Goal: Communication & Community: Ask a question

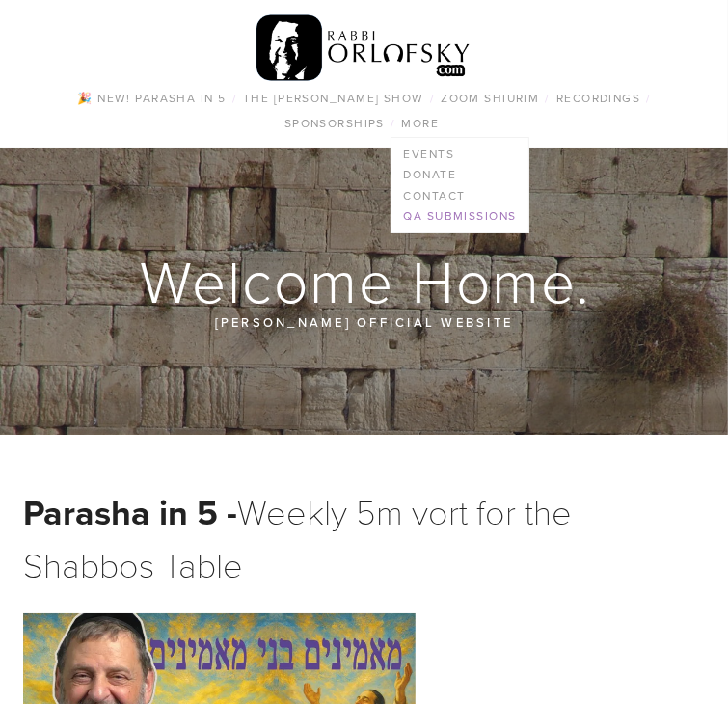
click at [466, 217] on link "QA Submissions" at bounding box center [459, 216] width 136 height 21
click at [428, 133] on link "More" at bounding box center [419, 123] width 49 height 25
click at [443, 213] on link "QA Submissions" at bounding box center [459, 216] width 136 height 21
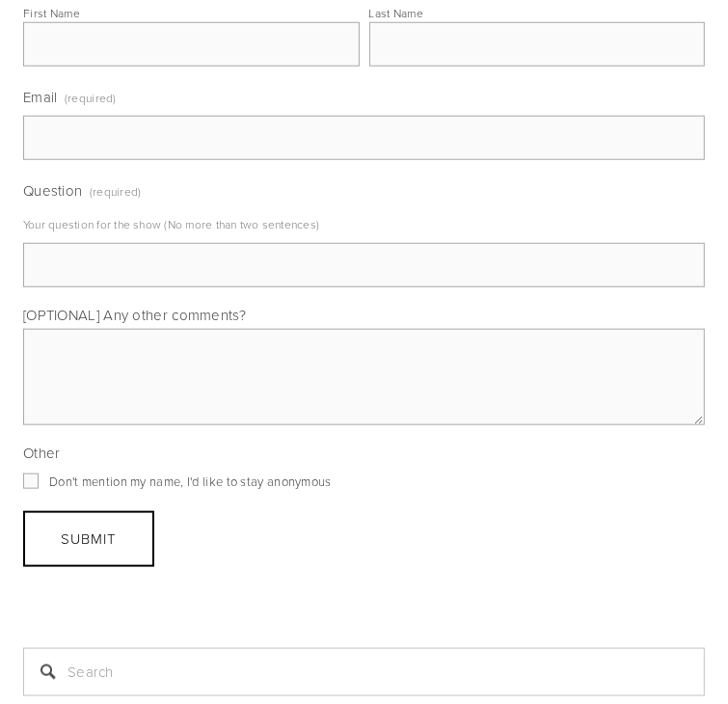
scroll to position [840, 0]
click at [69, 68] on input "First Name" at bounding box center [191, 46] width 336 height 44
type input "z"
type input "Z"
click at [369, 68] on input "Last Name" at bounding box center [537, 46] width 336 height 44
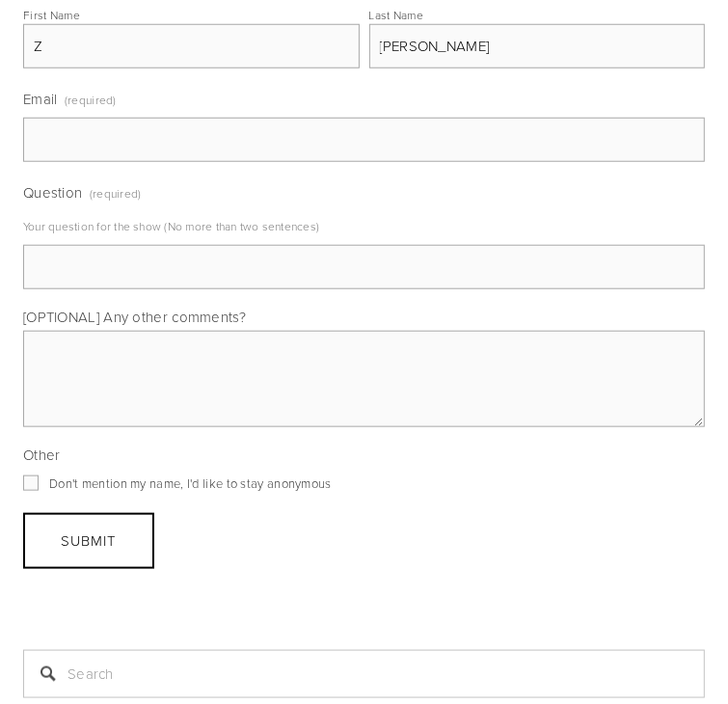
type input "[PERSON_NAME]"
click at [274, 162] on input "Email (required)" at bounding box center [363, 140] width 681 height 44
click at [146, 68] on input "Z" at bounding box center [191, 46] width 336 height 44
type input "Y"
click at [88, 162] on input "Email (required)" at bounding box center [363, 140] width 681 height 44
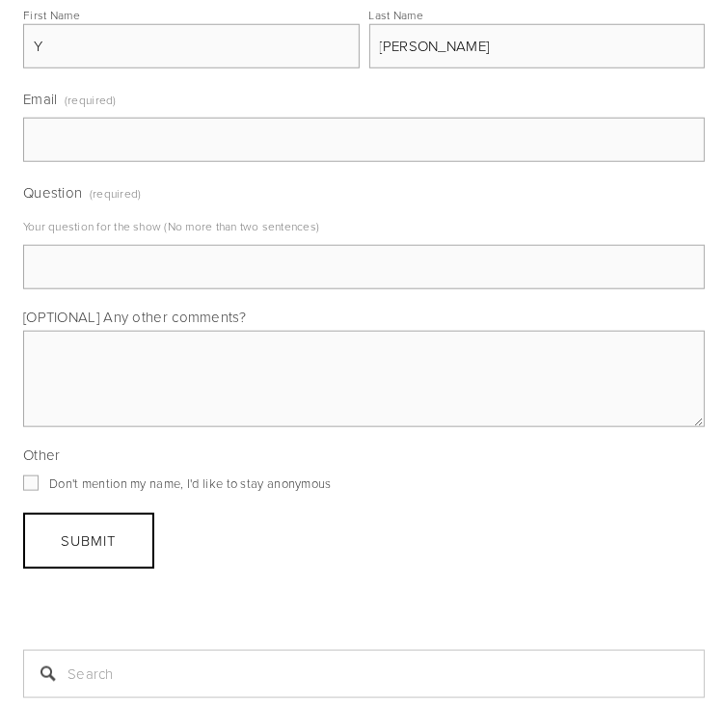
type input "Y"
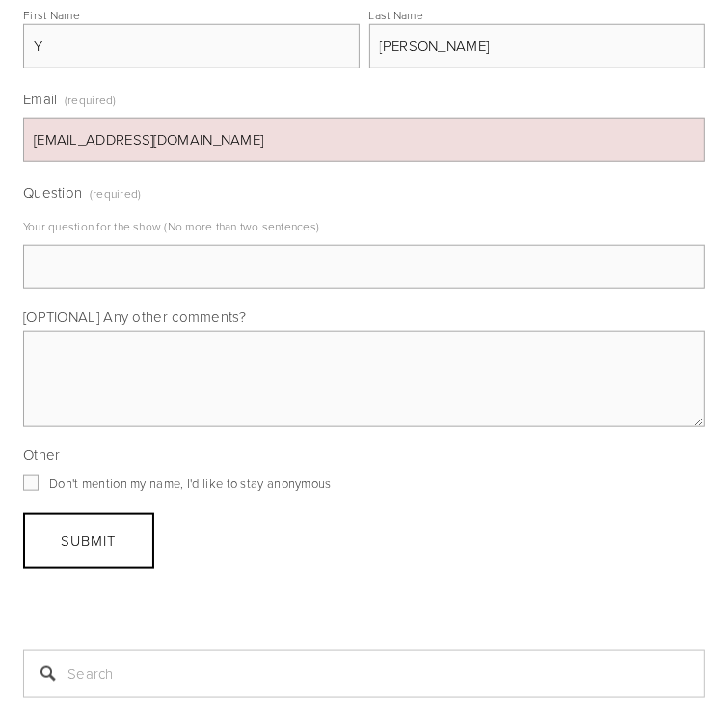
type input "[EMAIL_ADDRESS][DOMAIN_NAME]"
click at [185, 289] on input "Question (required)" at bounding box center [363, 267] width 681 height 44
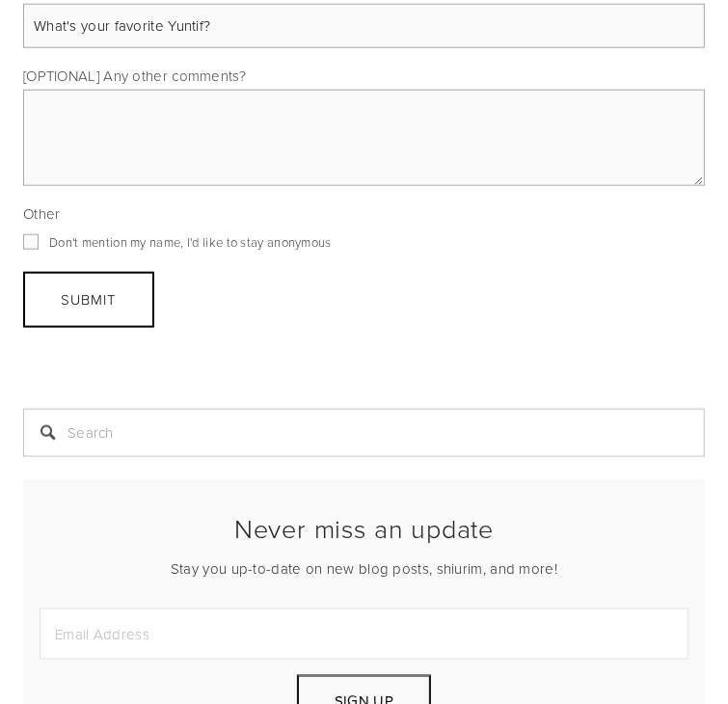
scroll to position [1090, 0]
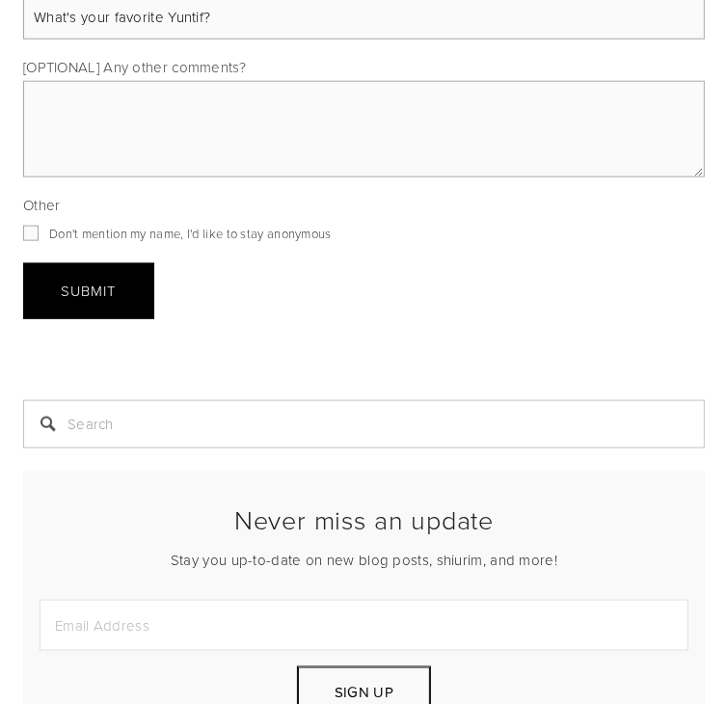
type input "What's your favorite Yuntif?"
click at [131, 319] on button "Submit Submit" at bounding box center [88, 291] width 131 height 56
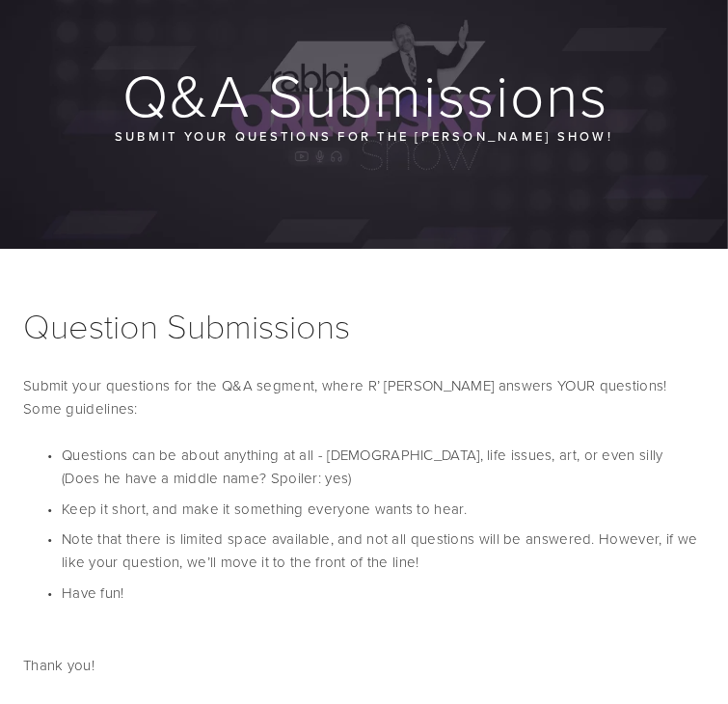
scroll to position [183, 0]
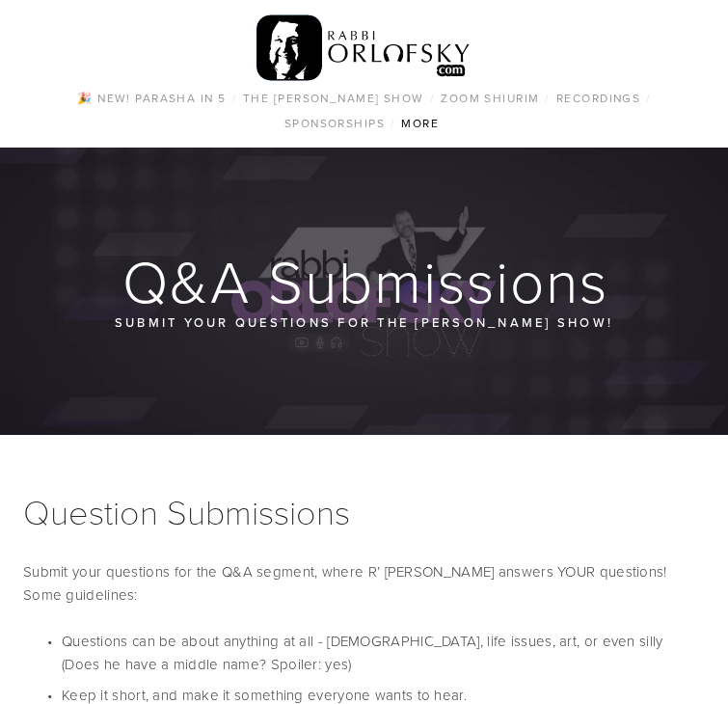
scroll to position [246, 0]
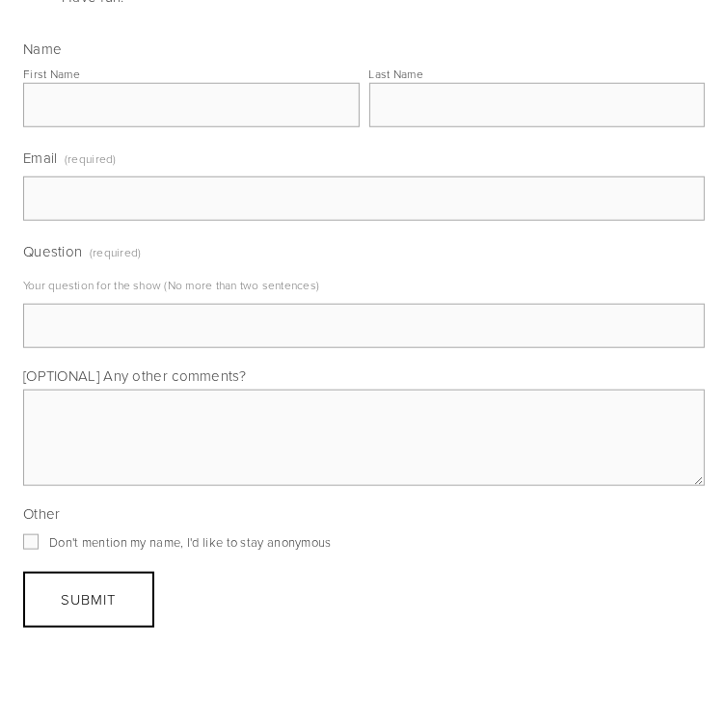
scroll to position [797, 0]
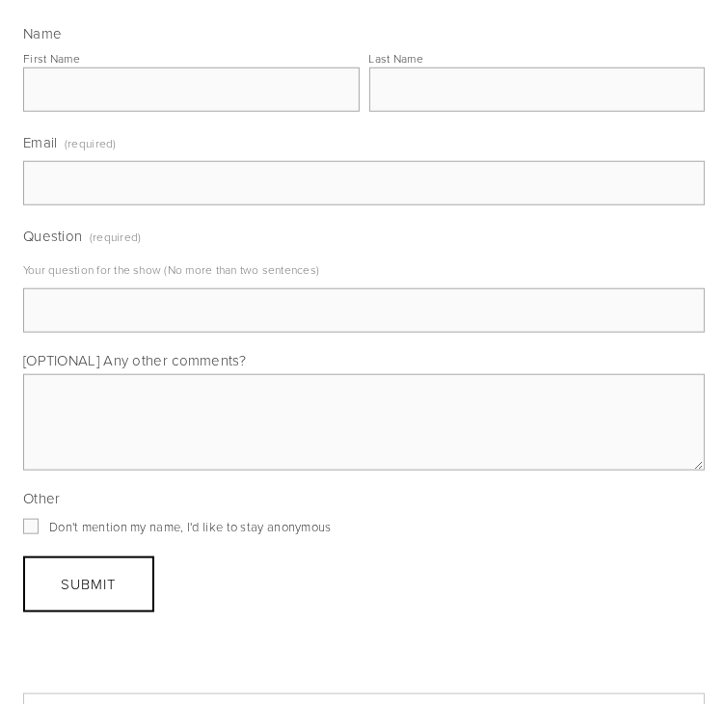
click at [143, 112] on input "First Name" at bounding box center [191, 89] width 336 height 44
type input "Y"
click at [369, 112] on input "Last Name" at bounding box center [537, 89] width 336 height 44
type input "[PERSON_NAME]"
click at [138, 205] on input "Email (required)" at bounding box center [363, 183] width 681 height 44
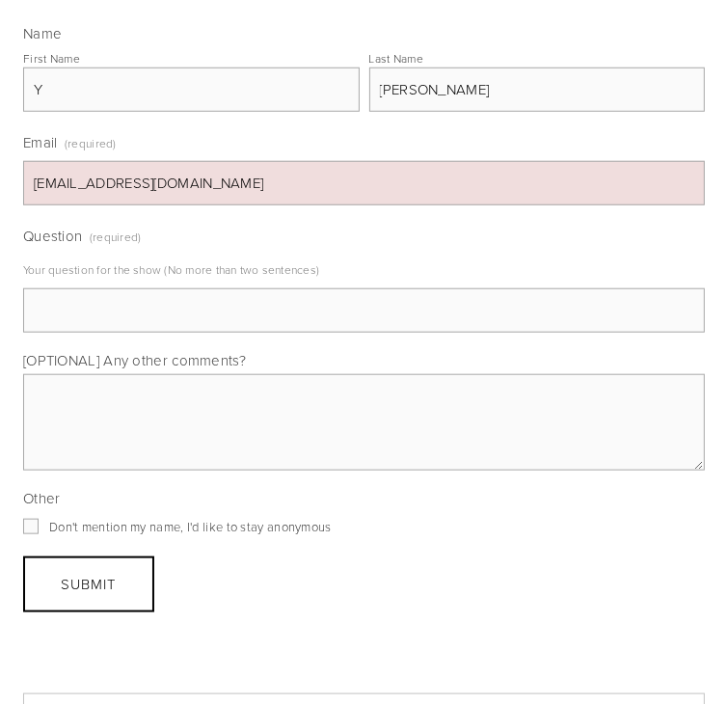
type input "[EMAIL_ADDRESS][DOMAIN_NAME]"
click at [180, 333] on input "Question (required)" at bounding box center [363, 310] width 681 height 44
click at [54, 333] on input "ONe of the" at bounding box center [363, 310] width 681 height 44
click at [122, 333] on input "One of the" at bounding box center [363, 310] width 681 height 44
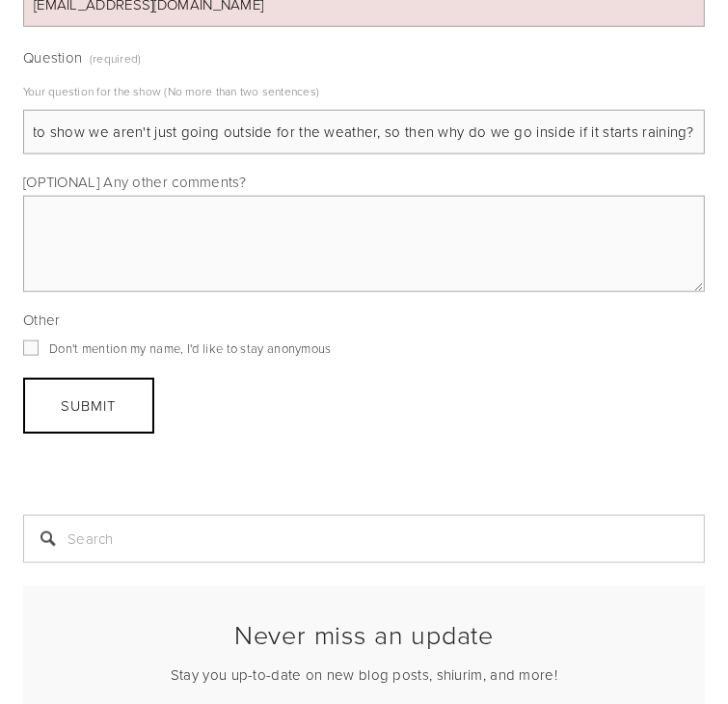
scroll to position [991, 0]
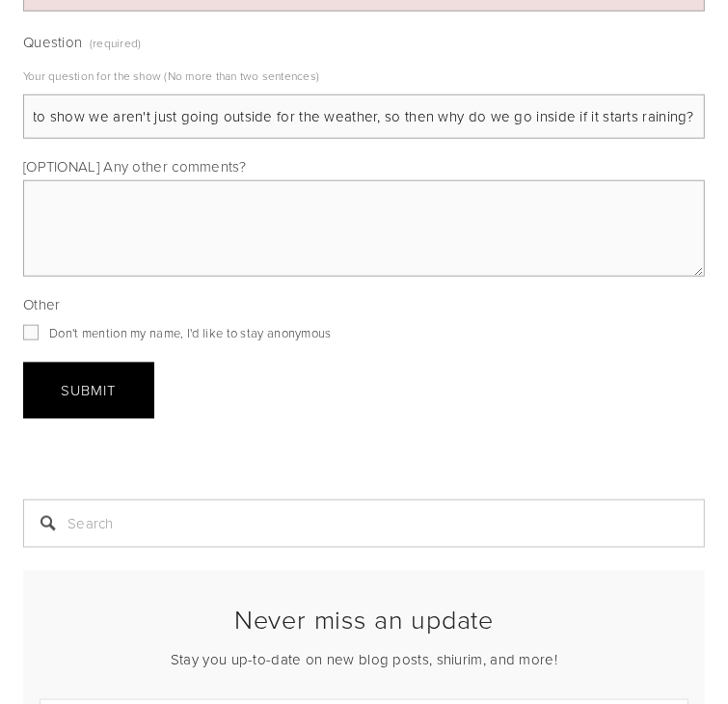
type input "One of the reasons given for Sukkos being in the fall is because we want to sho…"
click at [77, 400] on span "Submit" at bounding box center [89, 390] width 55 height 20
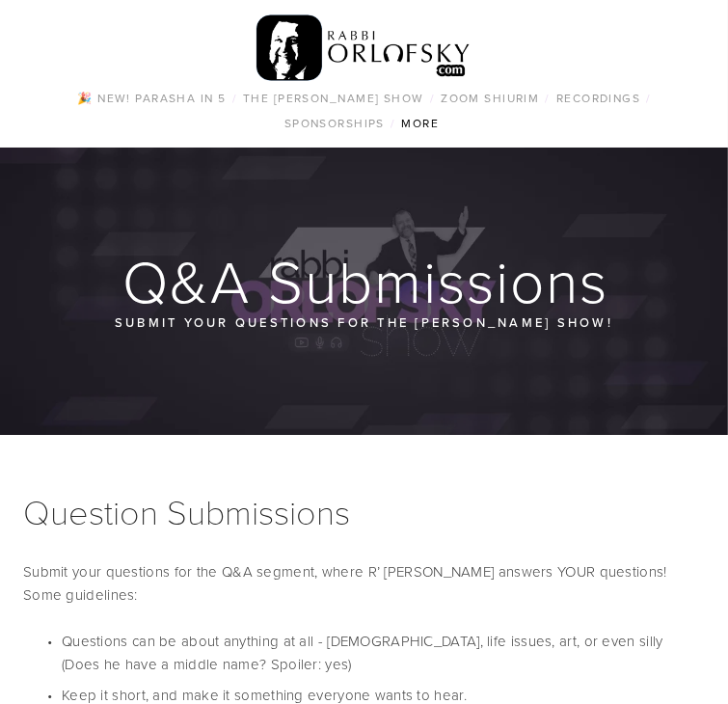
click at [332, 493] on h1 "Question Submissions" at bounding box center [363, 511] width 681 height 52
